Goal: Complete application form

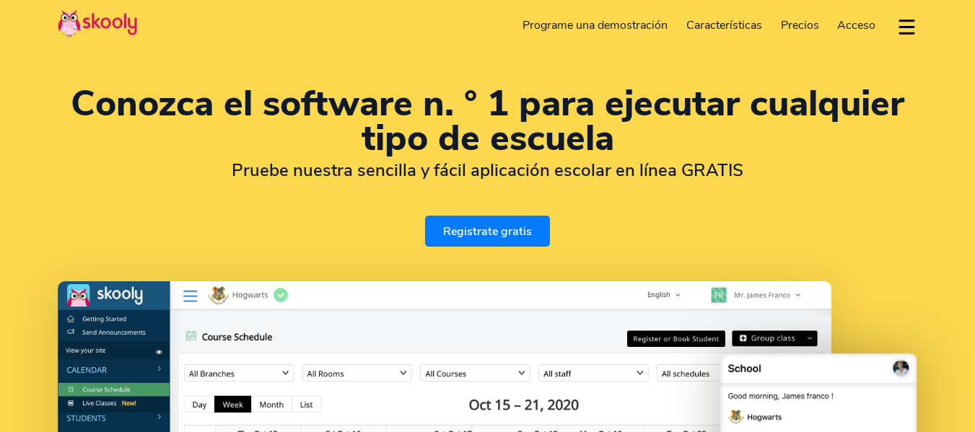
select select "es"
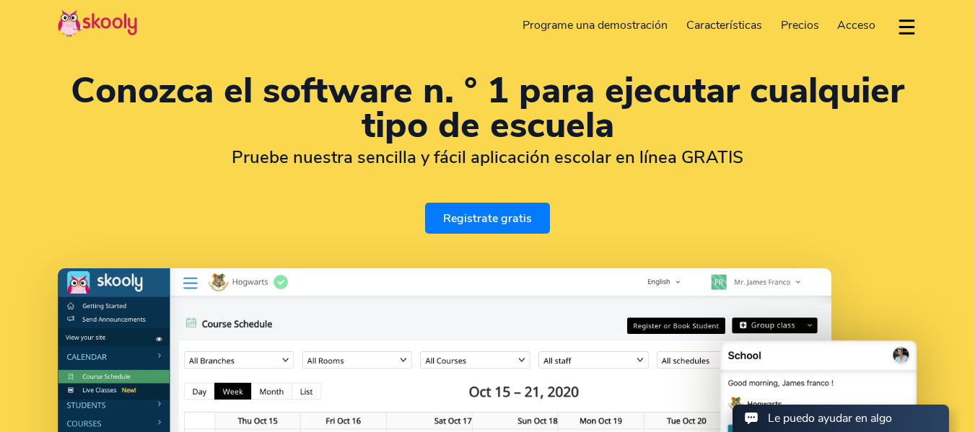
scroll to position [14, 0]
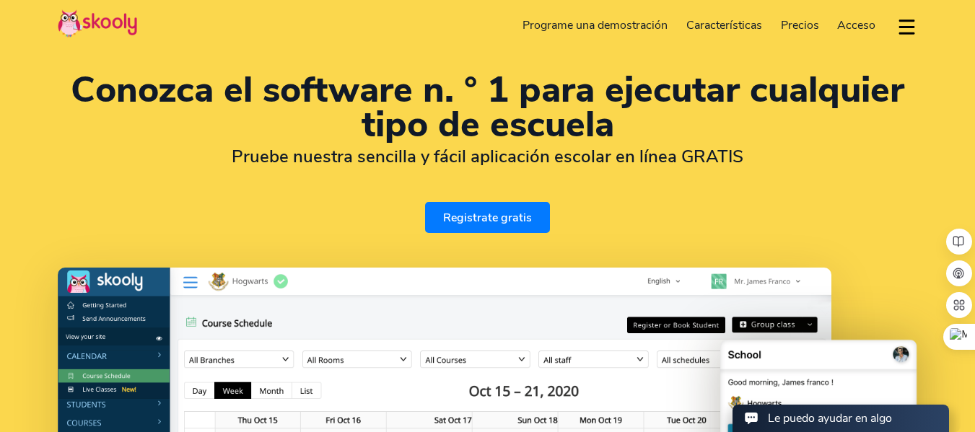
select select "56"
select select "[GEOGRAPHIC_DATA]"
select select "America/[GEOGRAPHIC_DATA]"
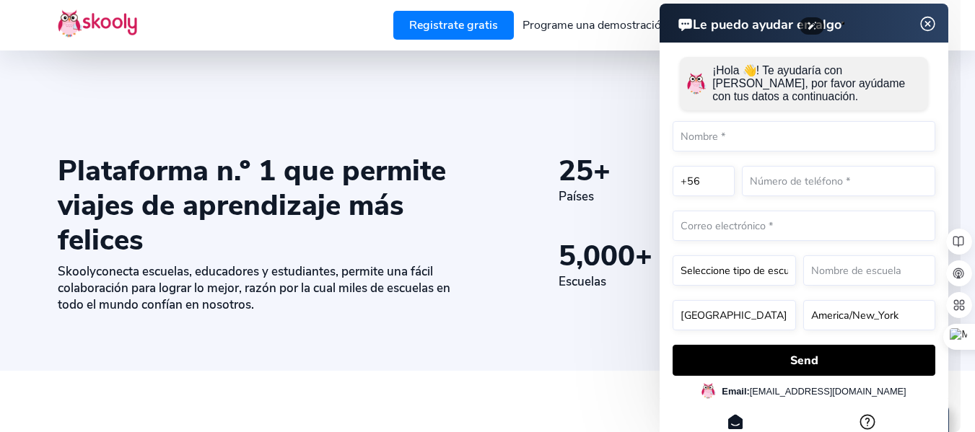
scroll to position [668, 0]
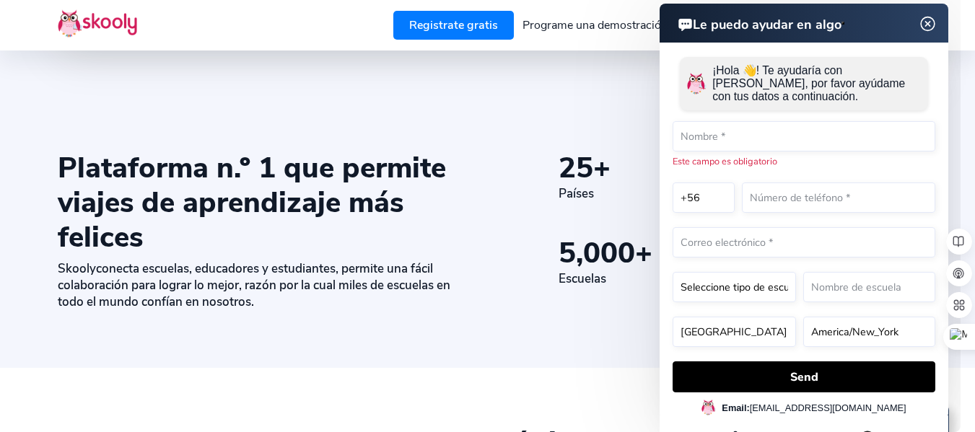
click at [924, 26] on img at bounding box center [927, 24] width 27 height 18
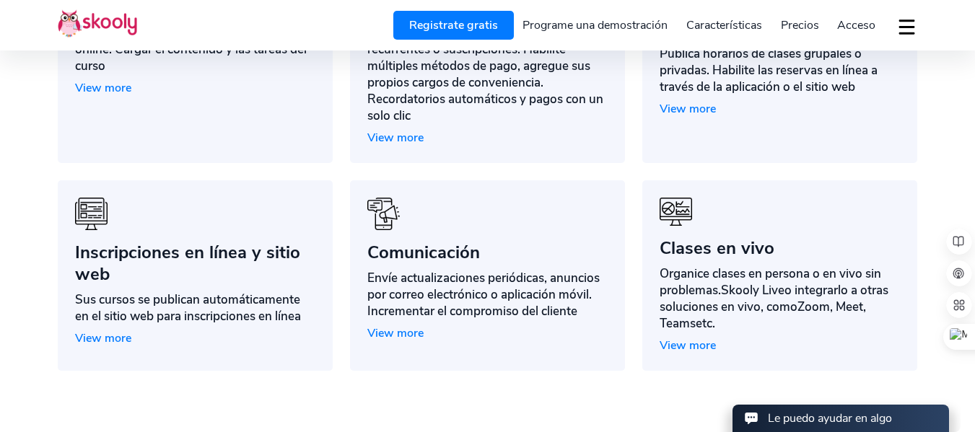
scroll to position [1347, 0]
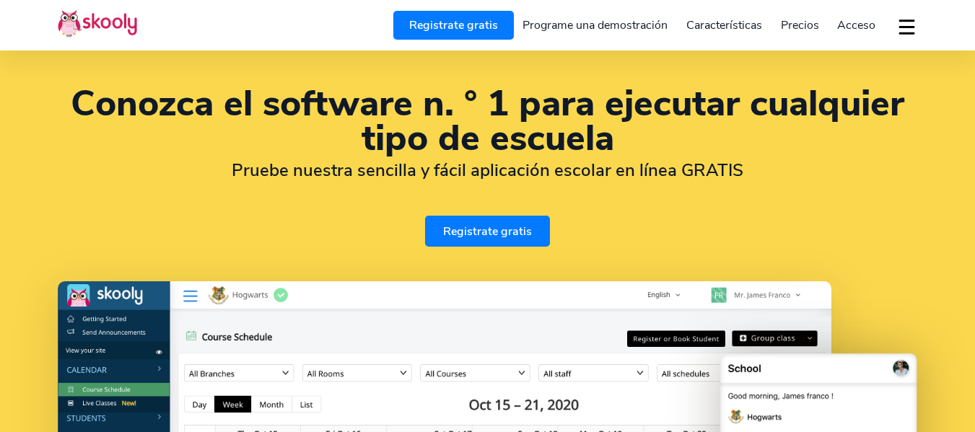
select select "es"
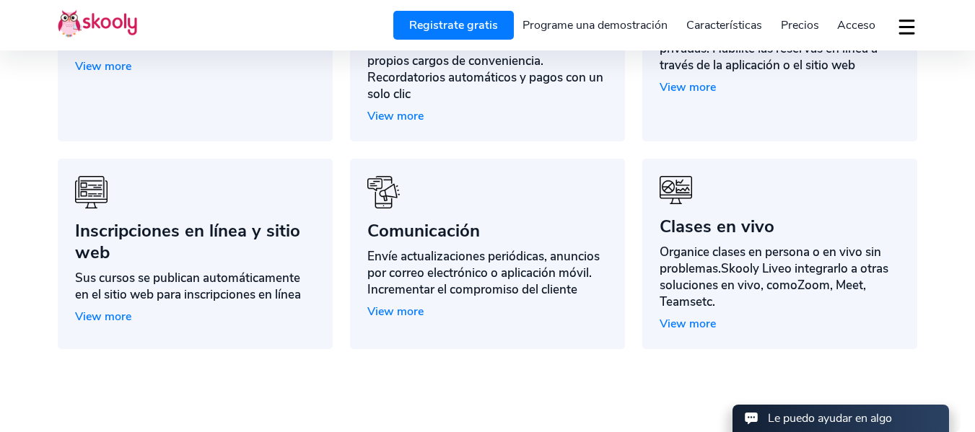
scroll to position [1347, 0]
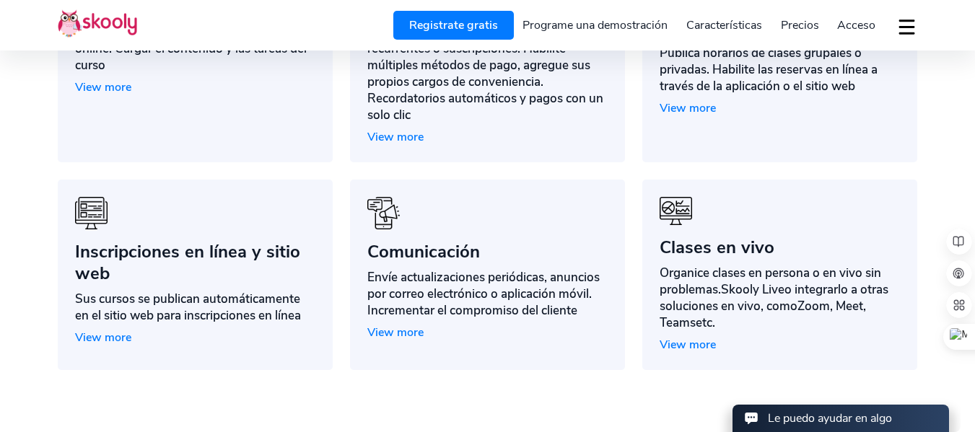
select select "56"
select select "[GEOGRAPHIC_DATA]"
select select "America/[GEOGRAPHIC_DATA]"
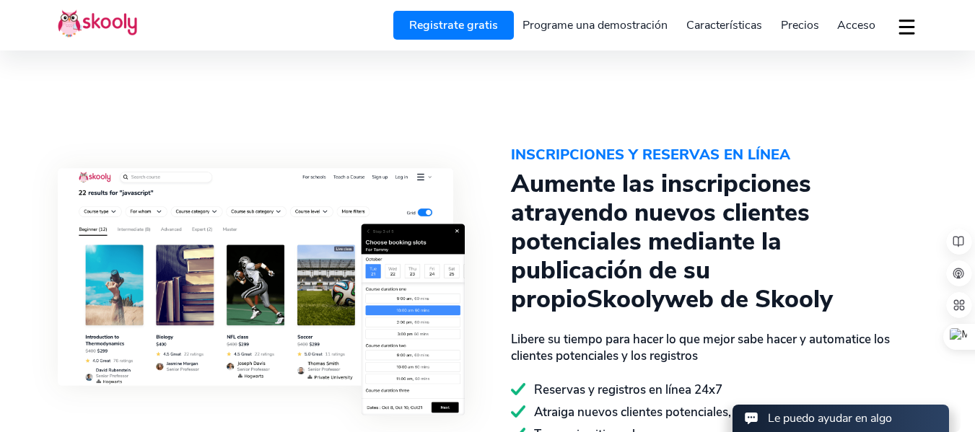
scroll to position [1709, 0]
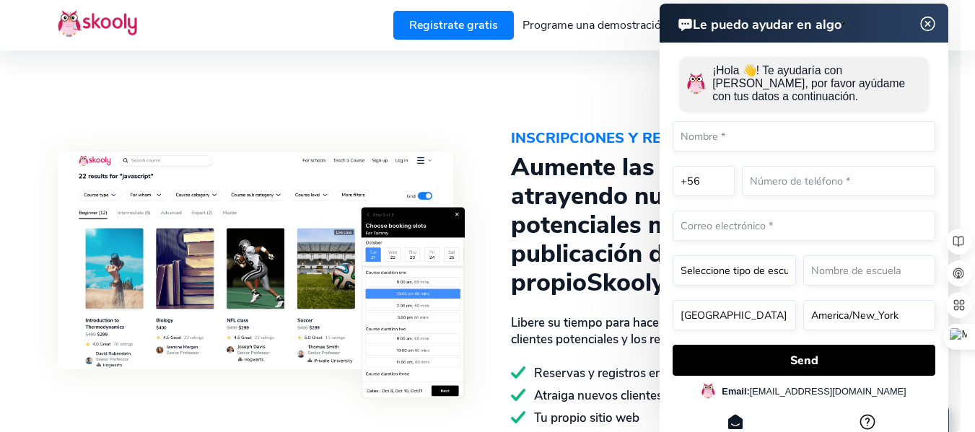
click at [927, 22] on img at bounding box center [927, 24] width 27 height 18
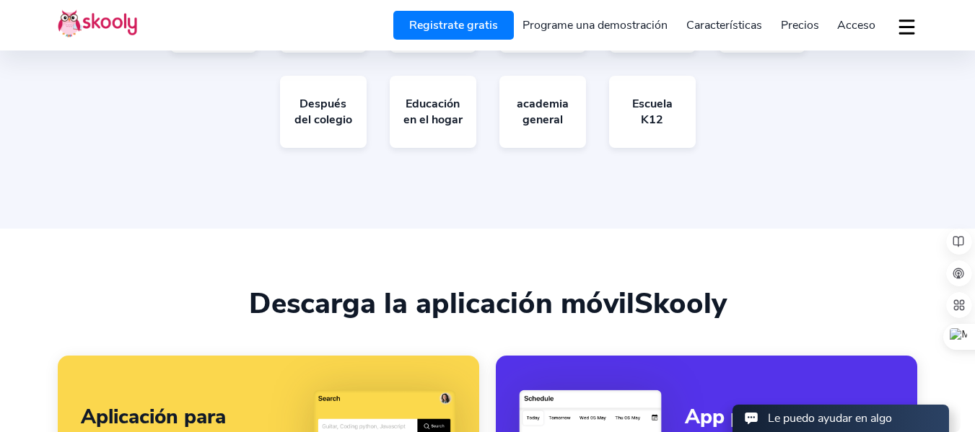
scroll to position [2865, 0]
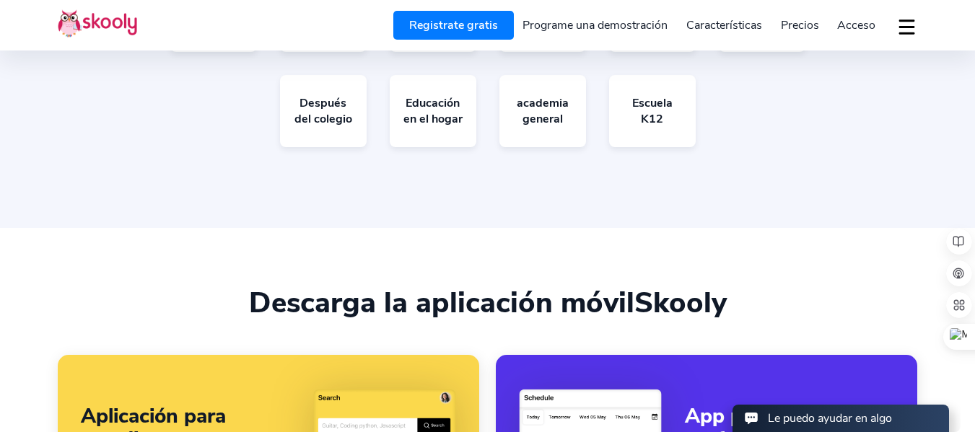
click at [803, 30] on span "Precios" at bounding box center [800, 25] width 38 height 16
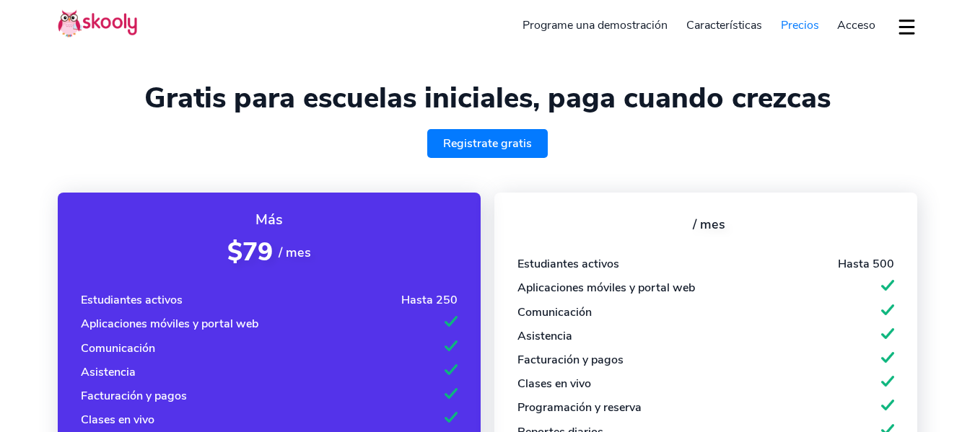
select select "es"
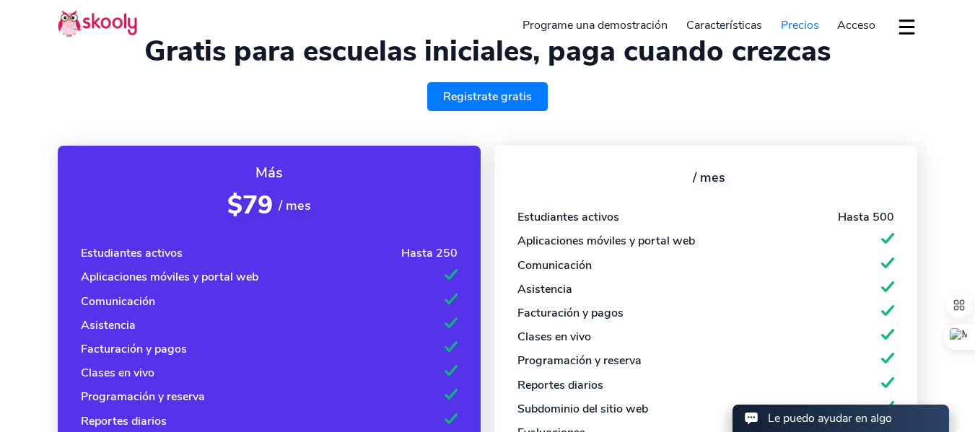
select select "56"
select select "[GEOGRAPHIC_DATA]"
select select "America/[GEOGRAPHIC_DATA]"
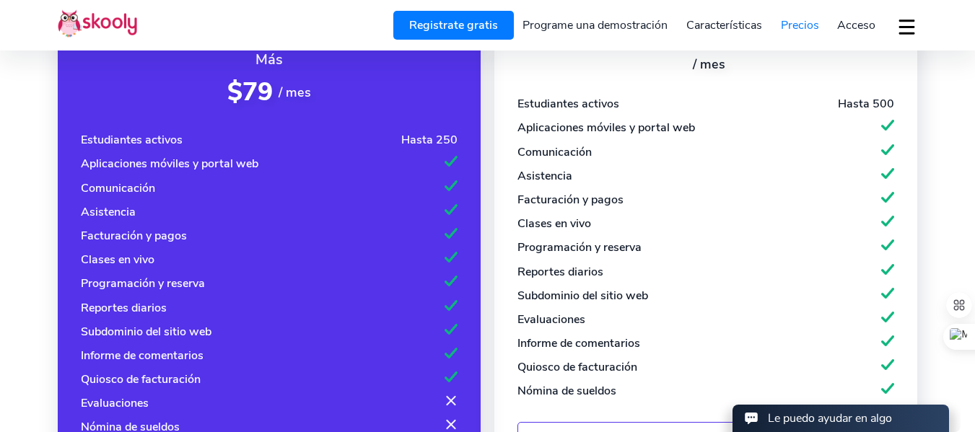
scroll to position [165, 0]
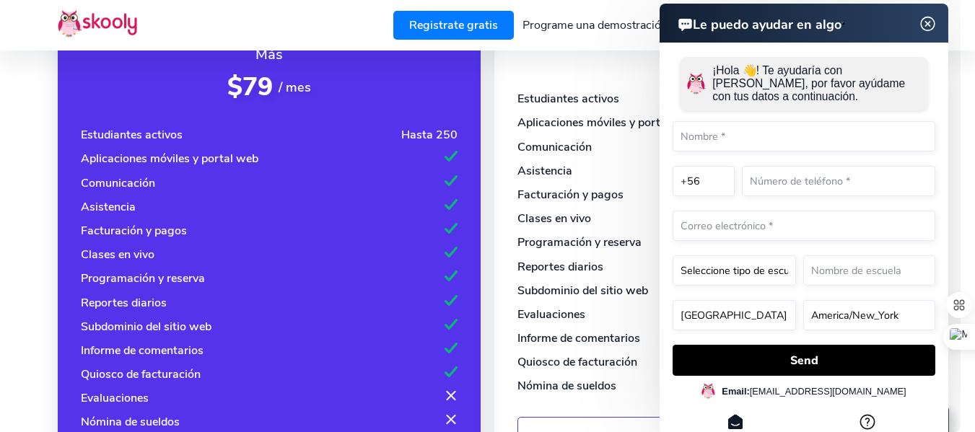
click at [930, 25] on img at bounding box center [927, 24] width 27 height 18
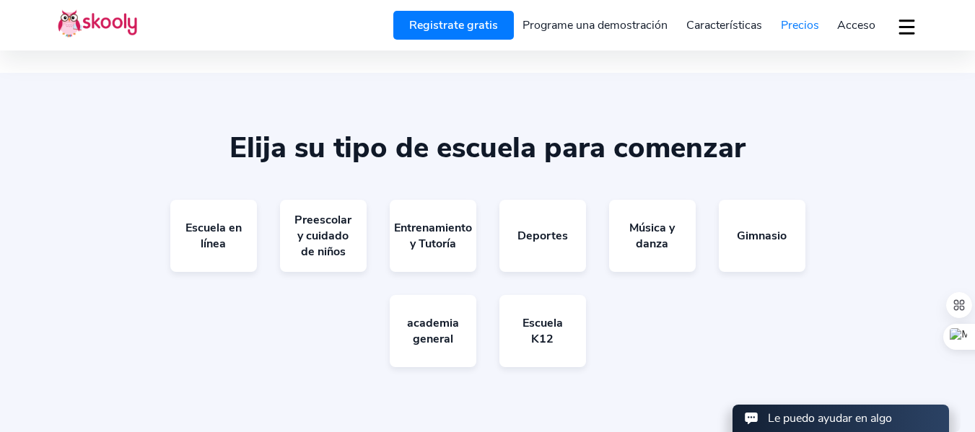
scroll to position [766, 0]
click at [549, 239] on link "Deportes" at bounding box center [542, 235] width 87 height 72
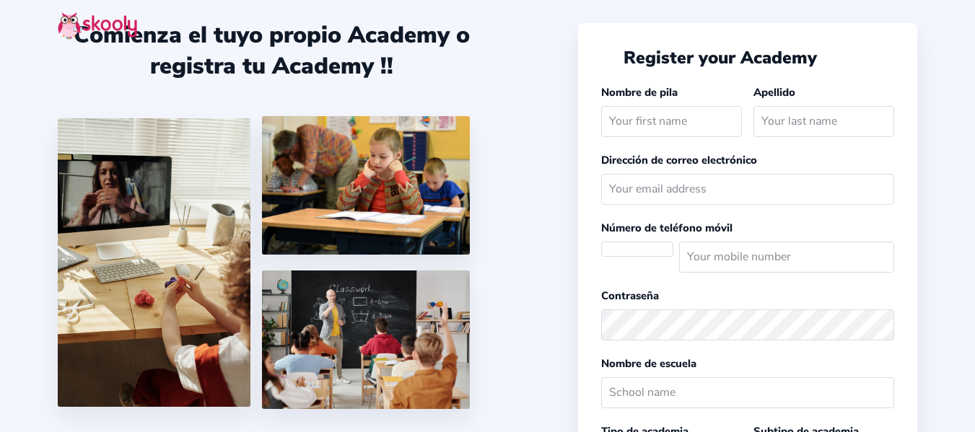
select select
select select "America/[GEOGRAPHIC_DATA]"
select select "CLF $"
select select "CL"
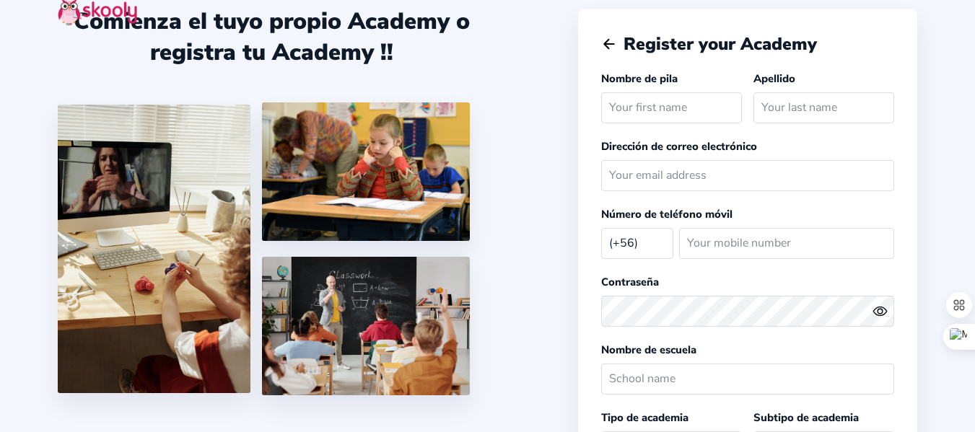
scroll to position [12, 0]
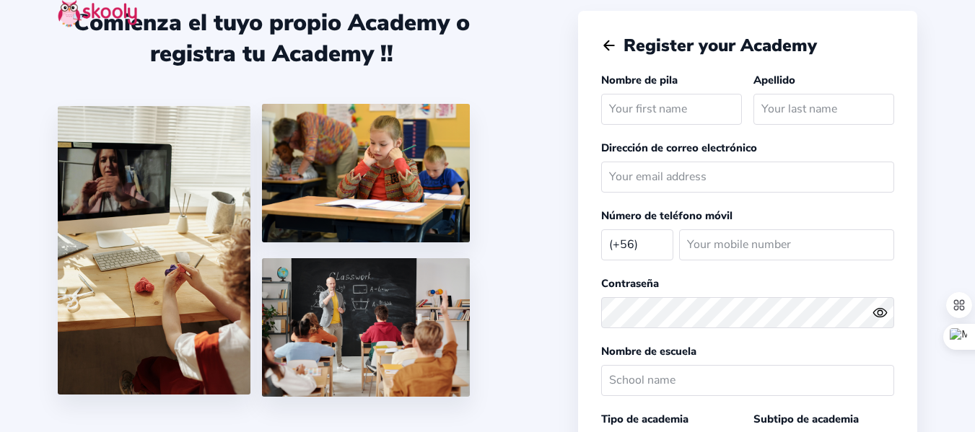
click at [660, 117] on input "text" at bounding box center [671, 109] width 141 height 31
type input "Alexis"
type input "Carrasco"
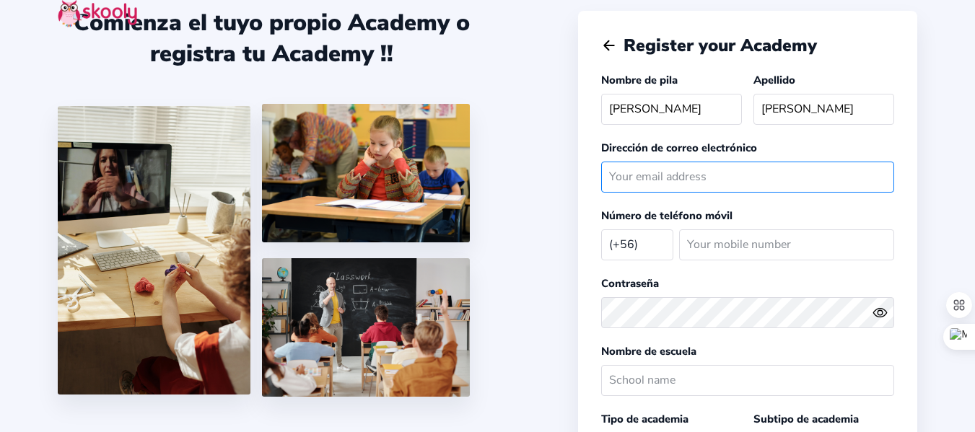
type input "alexis.a.carrasco@gmail.com"
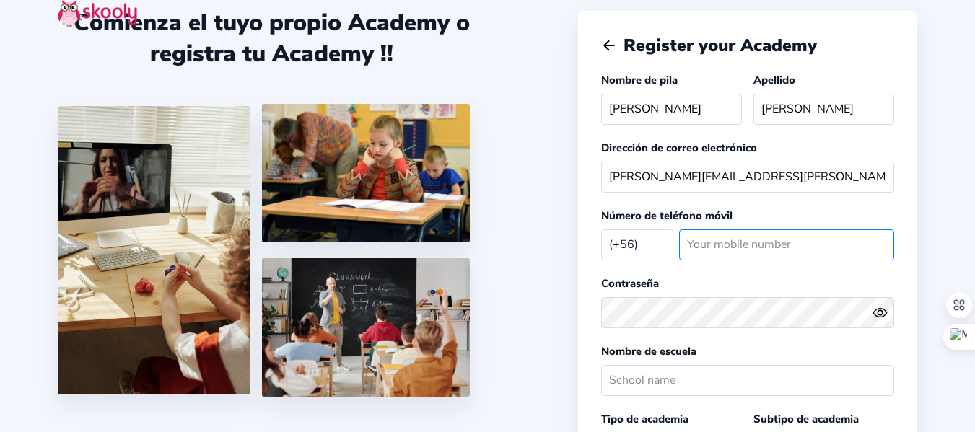
type input "967693815"
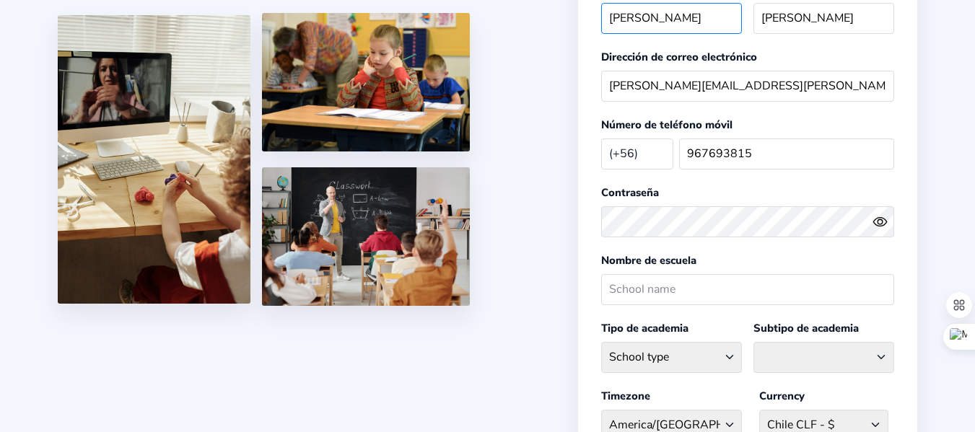
scroll to position [0, 0]
